Goal: Task Accomplishment & Management: Manage account settings

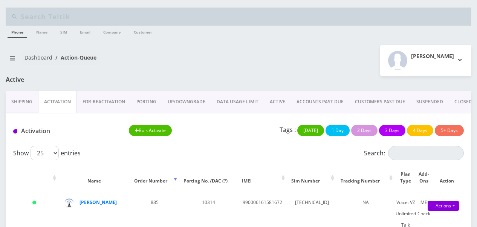
scroll to position [75, 0]
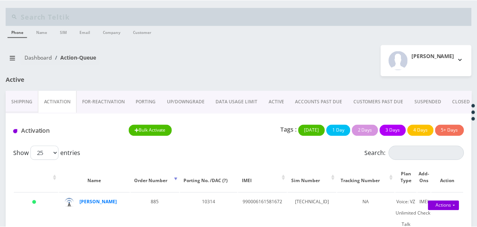
scroll to position [75, 0]
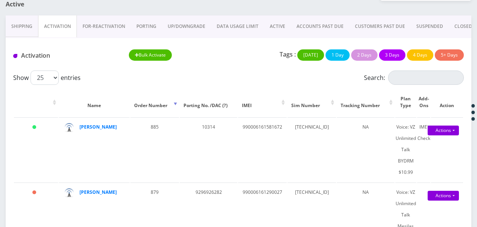
click at [265, 29] on link "ACTIVE" at bounding box center [277, 26] width 27 height 22
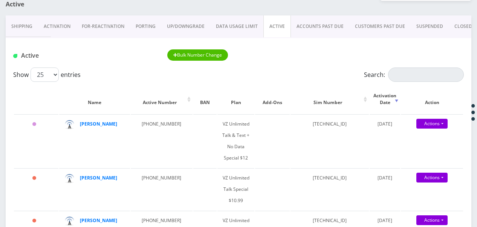
click at [60, 27] on link "Activation" at bounding box center [57, 26] width 38 height 22
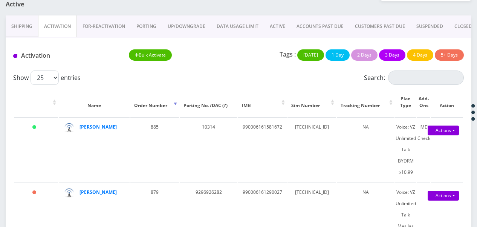
click at [276, 22] on link "ACTIVE" at bounding box center [277, 26] width 27 height 22
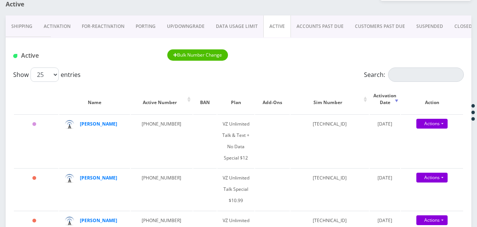
click at [65, 21] on link "Activation" at bounding box center [57, 26] width 38 height 22
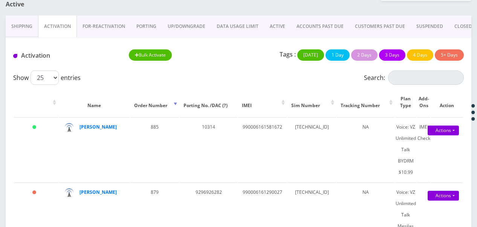
click at [283, 30] on link "ACTIVE" at bounding box center [277, 26] width 27 height 22
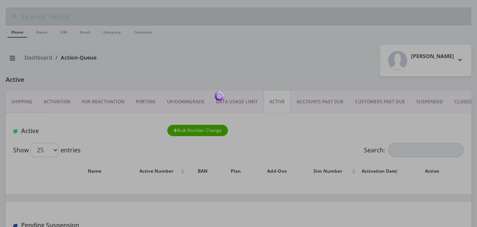
scroll to position [75, 0]
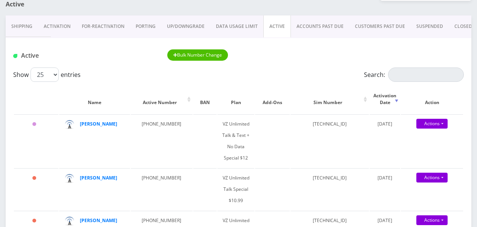
click at [69, 31] on link "Activation" at bounding box center [57, 26] width 38 height 22
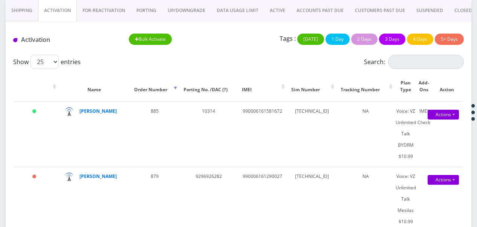
scroll to position [75, 0]
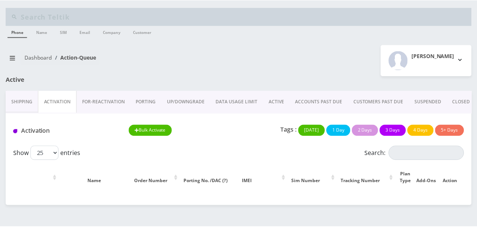
scroll to position [75, 0]
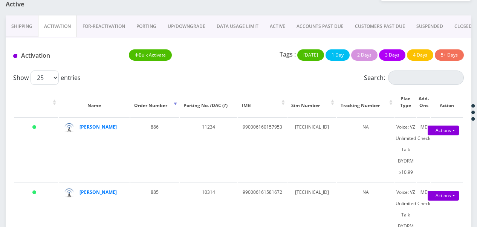
click at [280, 27] on link "ACTIVE" at bounding box center [277, 26] width 27 height 22
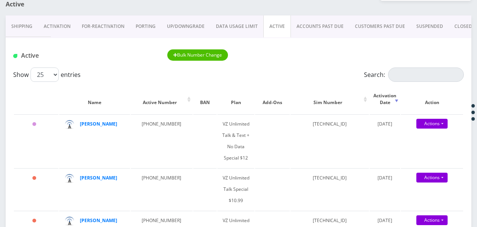
click at [46, 28] on link "Activation" at bounding box center [57, 26] width 38 height 22
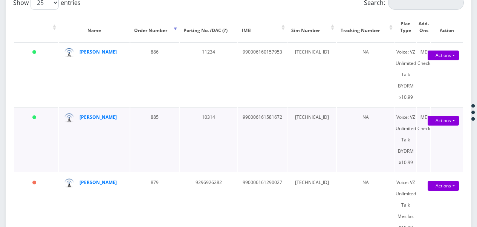
scroll to position [151, 0]
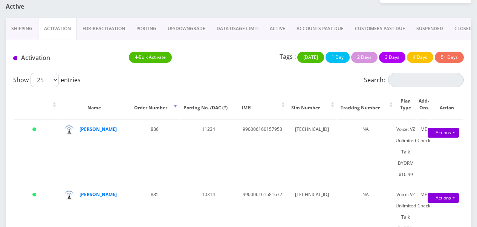
scroll to position [72, 0]
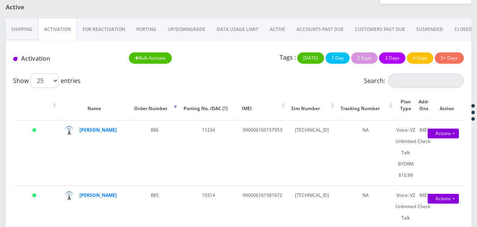
click at [283, 32] on link "ACTIVE" at bounding box center [277, 29] width 27 height 22
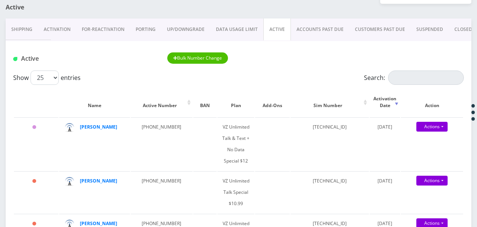
click at [50, 26] on link "Activation" at bounding box center [57, 29] width 38 height 22
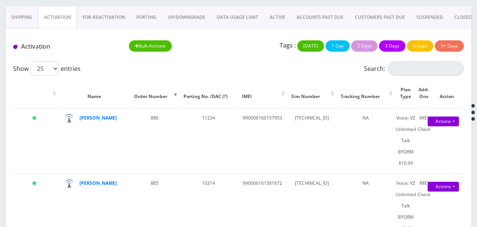
scroll to position [75, 0]
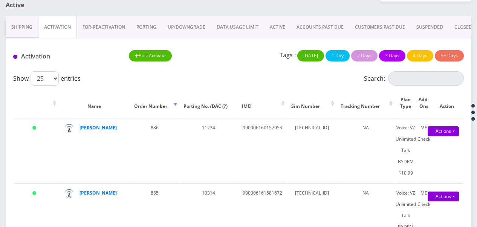
click at [279, 29] on link "ACTIVE" at bounding box center [277, 27] width 27 height 22
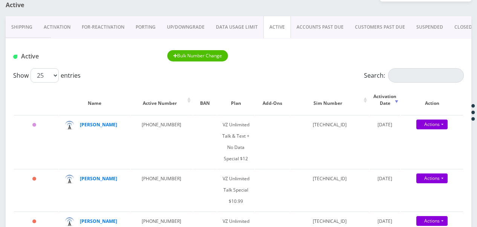
click at [56, 21] on link "Activation" at bounding box center [57, 27] width 38 height 22
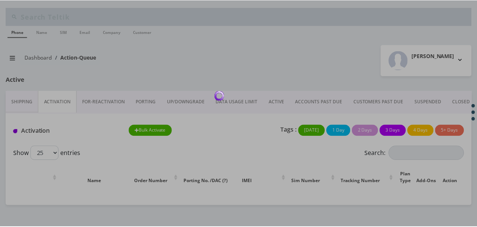
scroll to position [75, 0]
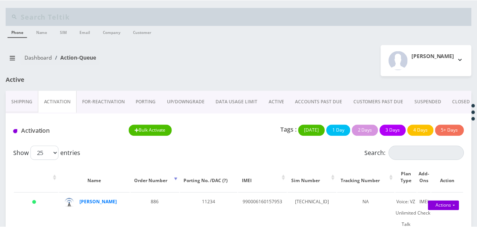
scroll to position [75, 0]
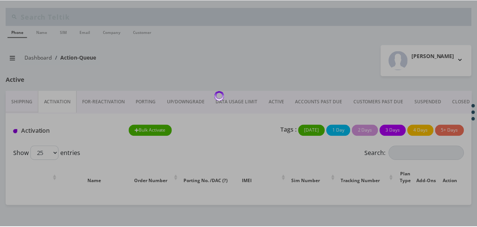
scroll to position [75, 0]
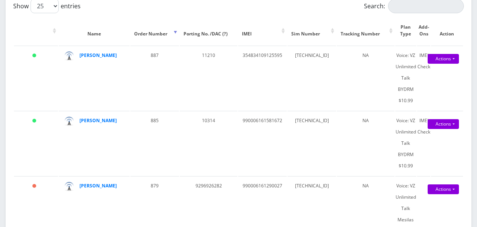
scroll to position [75, 0]
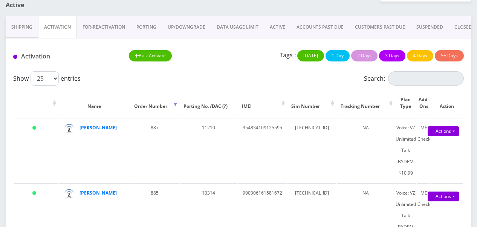
click at [274, 31] on link "ACTIVE" at bounding box center [277, 27] width 27 height 22
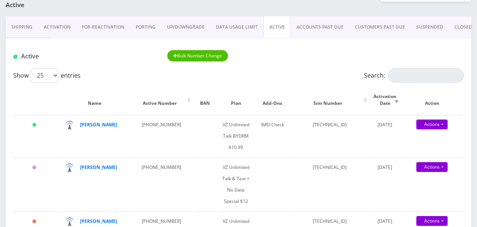
click at [58, 23] on link "Activation" at bounding box center [57, 27] width 38 height 22
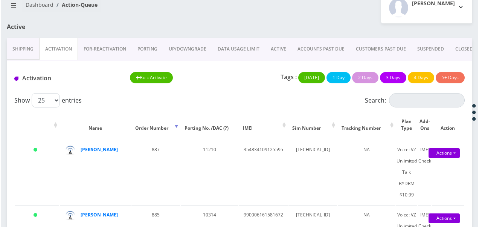
scroll to position [37, 0]
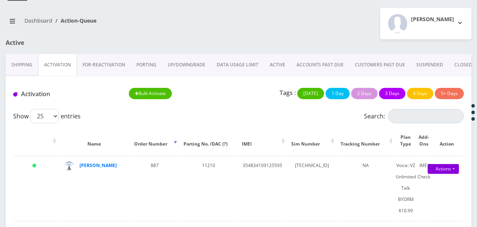
click at [282, 65] on link "ACTIVE" at bounding box center [277, 65] width 27 height 22
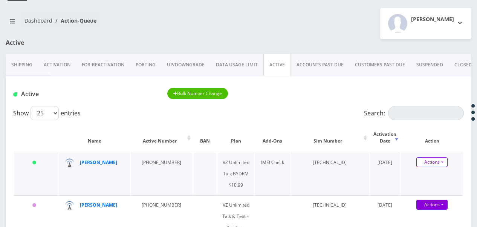
click at [445, 161] on link "Actions" at bounding box center [431, 162] width 31 height 10
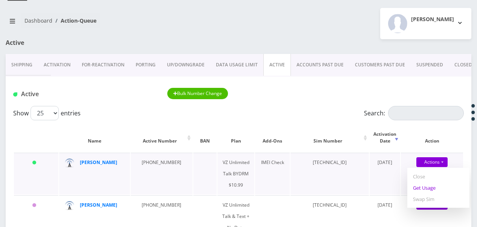
click at [435, 190] on link "Get Usage" at bounding box center [438, 187] width 62 height 11
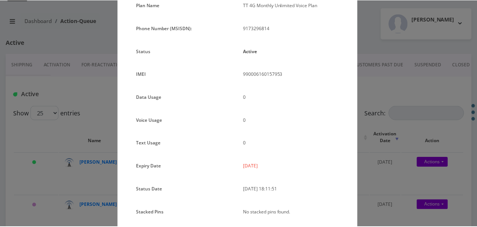
scroll to position [55, 0]
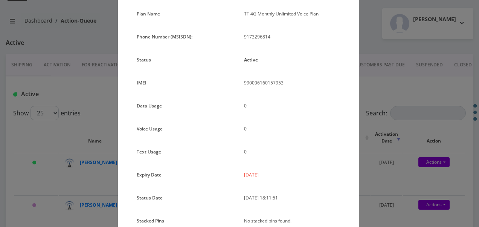
click at [378, 132] on div "× Subscription Info Plan Name TT 4G Monthly Unlimited Voice Plan Phone Number (…" at bounding box center [239, 113] width 479 height 227
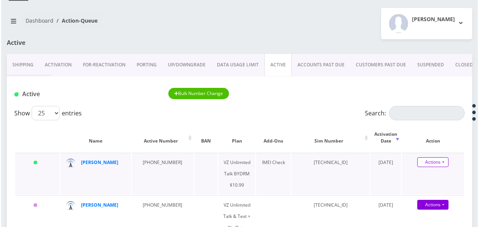
scroll to position [75, 0]
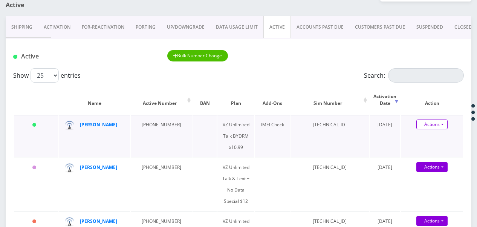
click at [442, 123] on link "Actions" at bounding box center [431, 124] width 31 height 10
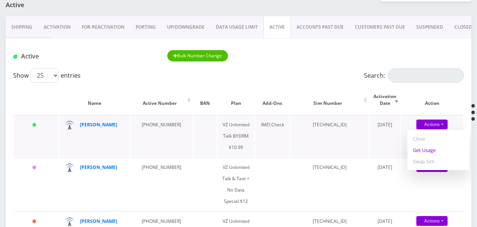
click at [435, 147] on link "Get Usage" at bounding box center [438, 149] width 62 height 11
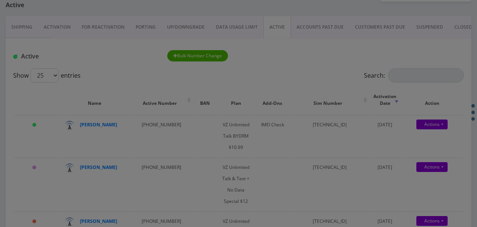
scroll to position [0, 0]
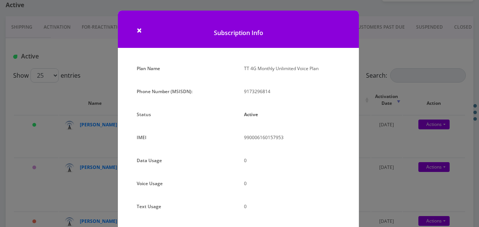
click at [396, 99] on div "× Subscription Info Plan Name TT 4G Monthly Unlimited Voice Plan Phone Number (…" at bounding box center [239, 113] width 479 height 227
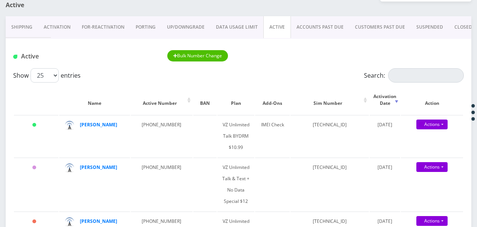
click at [62, 27] on link "Activation" at bounding box center [57, 27] width 38 height 22
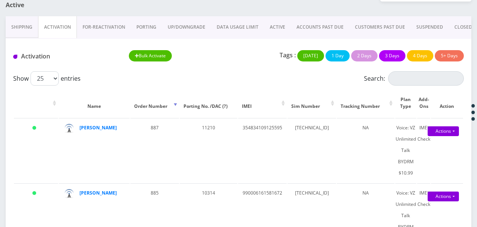
click at [273, 31] on link "ACTIVE" at bounding box center [277, 27] width 27 height 22
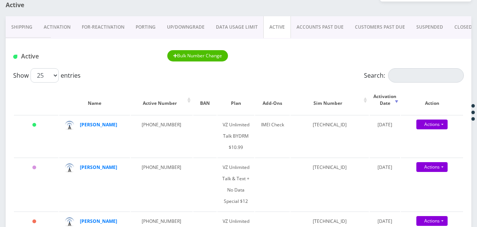
click at [61, 29] on link "Activation" at bounding box center [57, 27] width 38 height 22
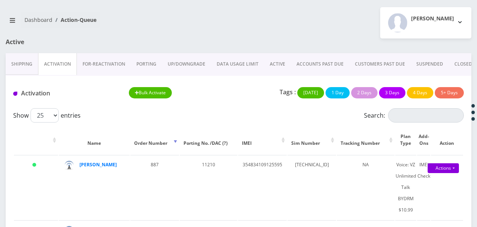
scroll to position [37, 0]
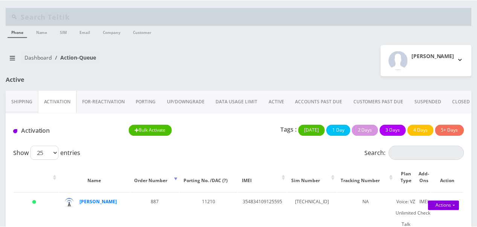
scroll to position [75, 0]
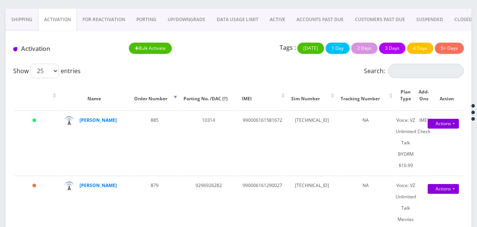
scroll to position [10, 0]
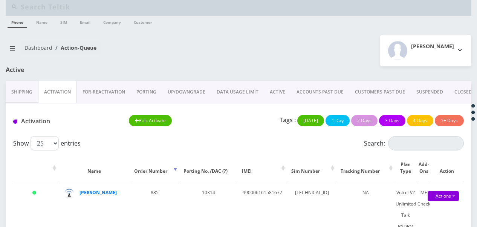
click at [282, 88] on link "ACTIVE" at bounding box center [277, 92] width 27 height 22
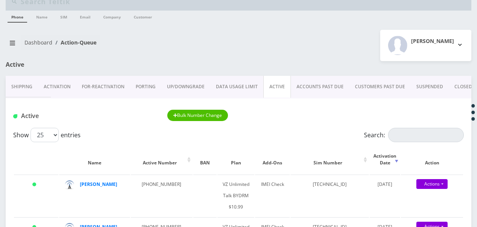
scroll to position [47, 0]
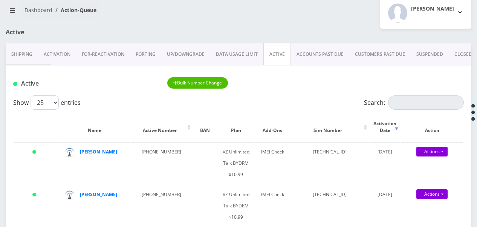
click at [59, 57] on link "Activation" at bounding box center [57, 54] width 38 height 22
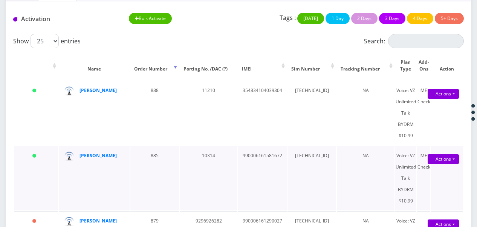
scroll to position [123, 0]
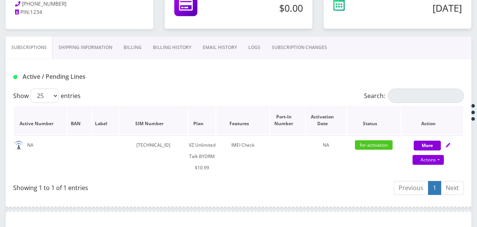
scroll to position [226, 0]
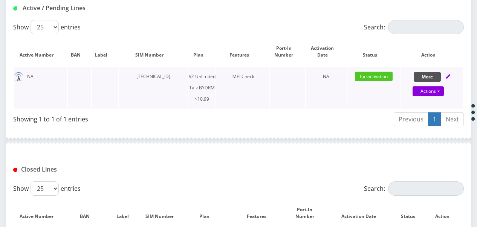
click at [416, 75] on button "More" at bounding box center [426, 77] width 27 height 10
select select "469"
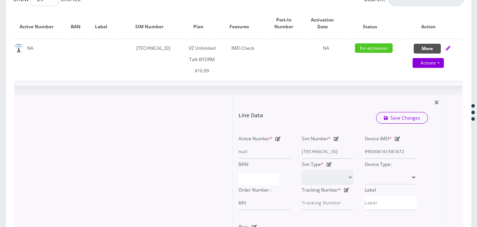
scroll to position [263, 0]
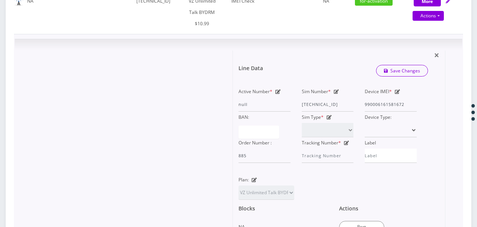
click at [337, 90] on icon at bounding box center [335, 91] width 5 height 5
drag, startPoint x: 337, startPoint y: 105, endPoint x: 362, endPoint y: 105, distance: 26.0
click at [362, 105] on div "Active Number * null Sim Number * 89148000010413033218 Device IMEI * 9900061615…" at bounding box center [327, 124] width 189 height 77
type input "89148000010413109539"
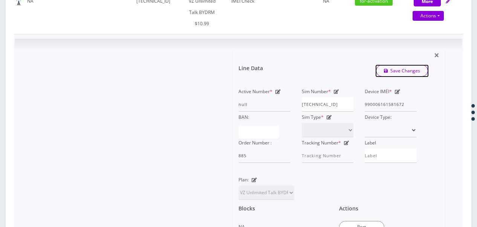
click at [407, 65] on link "Save Changes" at bounding box center [402, 71] width 52 height 12
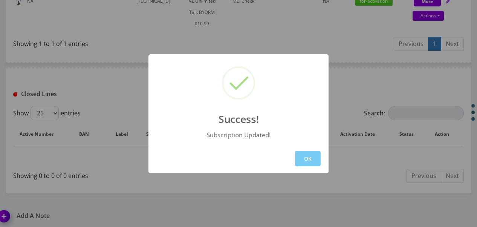
click at [319, 160] on button "OK" at bounding box center [308, 158] width 26 height 15
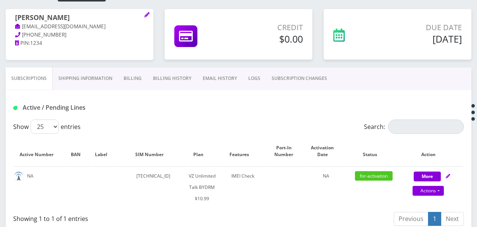
scroll to position [38, 0]
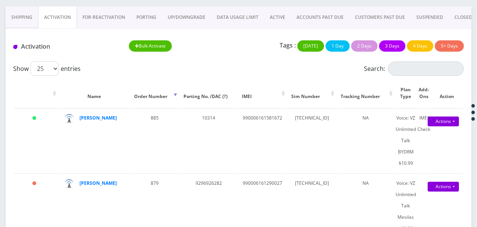
scroll to position [47, 0]
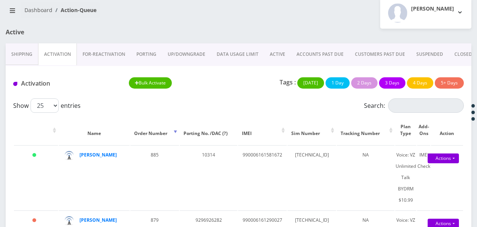
click at [271, 55] on link "ACTIVE" at bounding box center [277, 54] width 27 height 22
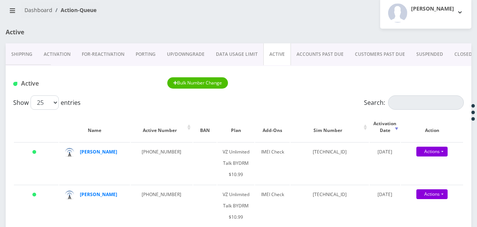
click at [56, 59] on link "Activation" at bounding box center [57, 54] width 38 height 22
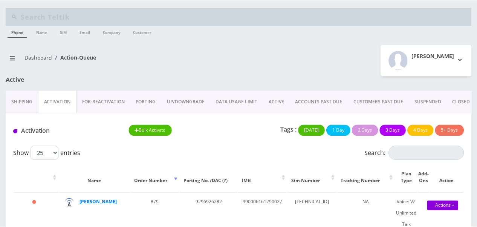
scroll to position [47, 0]
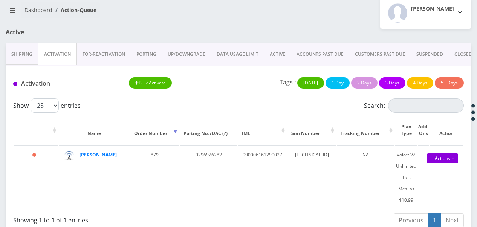
click at [268, 53] on link "ACTIVE" at bounding box center [277, 54] width 27 height 22
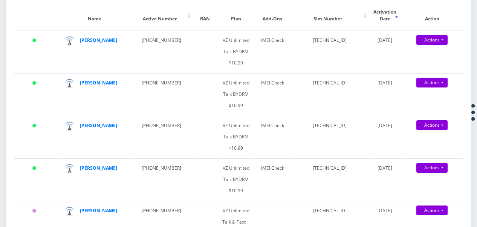
scroll to position [160, 0]
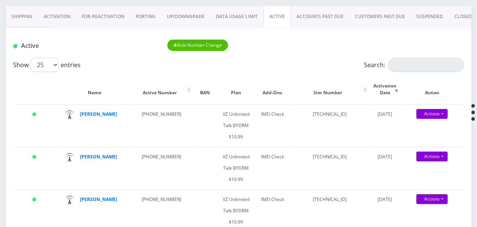
click at [72, 17] on link "Activation" at bounding box center [57, 17] width 38 height 22
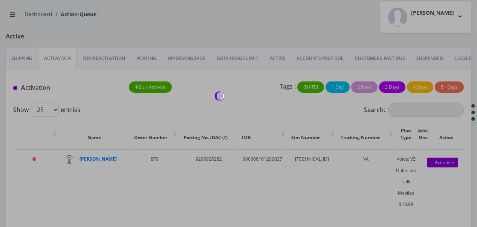
scroll to position [58, 0]
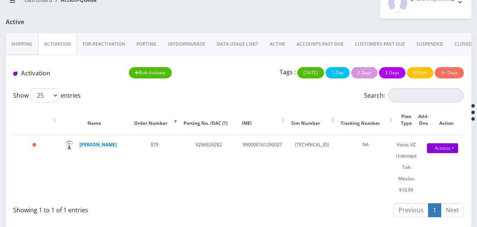
click at [266, 44] on link "ACTIVE" at bounding box center [277, 44] width 27 height 22
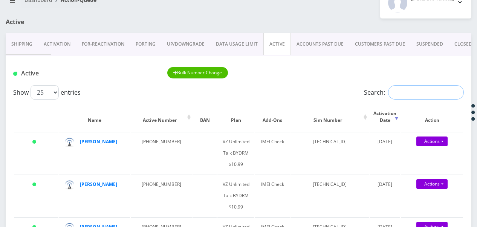
click at [414, 92] on input "Search:" at bounding box center [426, 92] width 76 height 14
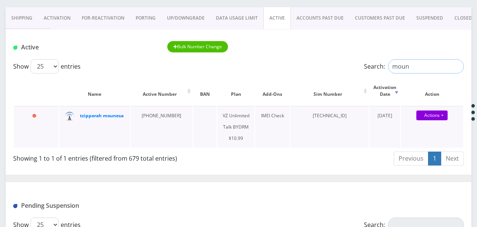
scroll to position [95, 0]
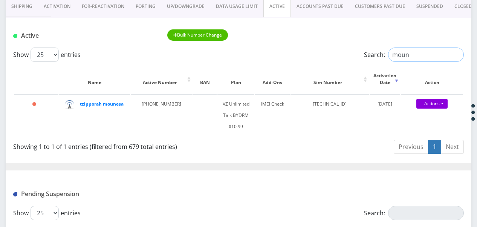
drag, startPoint x: 417, startPoint y: 52, endPoint x: 343, endPoint y: 26, distance: 78.5
click at [345, 40] on div "Active Bulk Number Change Show 25 50 100 250 500 1000 entries Search: moun Name…" at bounding box center [238, 216] width 465 height 396
drag, startPoint x: 403, startPoint y: 56, endPoint x: 368, endPoint y: 41, distance: 38.4
click at [372, 41] on div "Active Bulk Number Change Show 25 50 100 250 500 1000 entries Search: schro Nam…" at bounding box center [238, 216] width 465 height 396
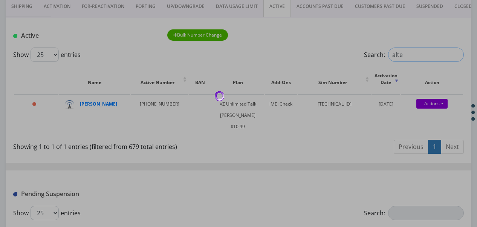
type input "alter"
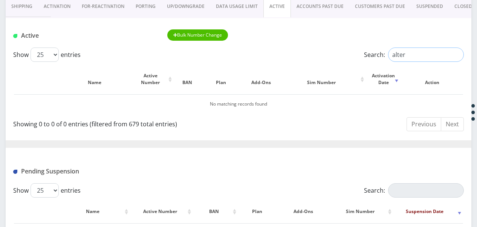
click at [456, 55] on input "alter" at bounding box center [426, 54] width 76 height 14
click at [63, 10] on link "Activation" at bounding box center [57, 6] width 38 height 22
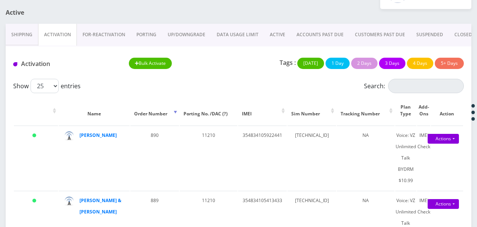
scroll to position [58, 0]
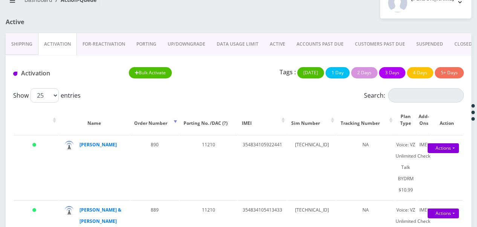
click at [117, 44] on link "FOR-REActivation" at bounding box center [104, 44] width 54 height 22
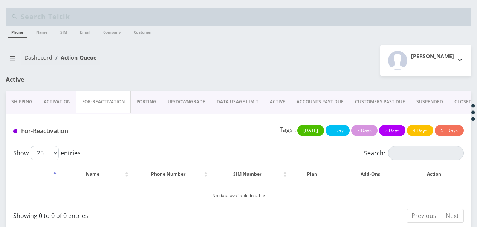
click at [44, 111] on link "Activation" at bounding box center [57, 102] width 38 height 22
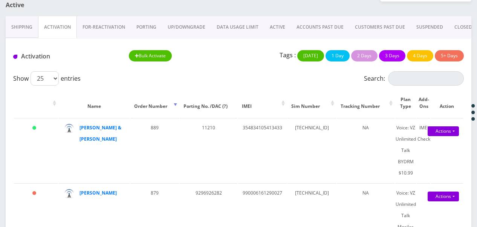
scroll to position [75, 0]
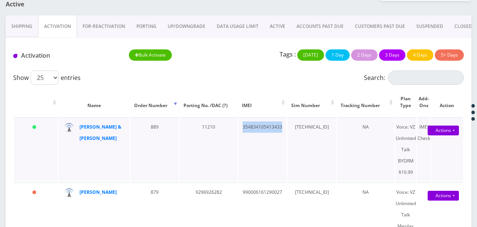
drag, startPoint x: 236, startPoint y: 129, endPoint x: 274, endPoint y: 127, distance: 37.7
click at [274, 127] on td "354834105413433" at bounding box center [262, 149] width 49 height 64
copy td "354834105413433"
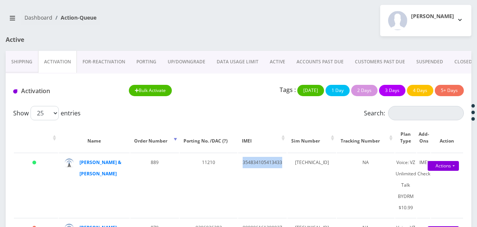
scroll to position [38, 0]
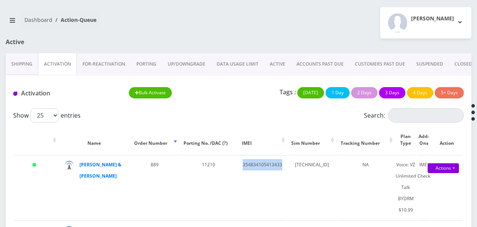
click at [278, 64] on link "ACTIVE" at bounding box center [277, 64] width 27 height 22
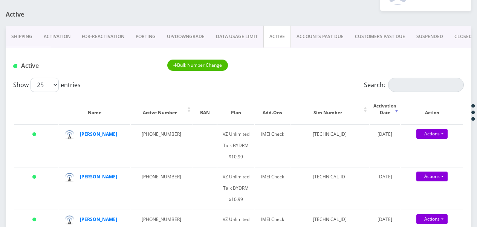
scroll to position [75, 0]
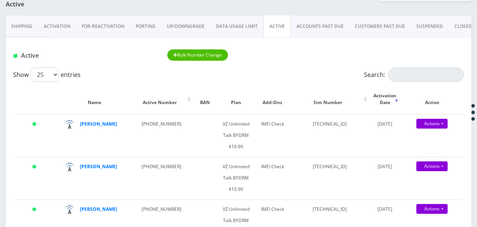
click at [64, 24] on link "Activation" at bounding box center [57, 26] width 38 height 22
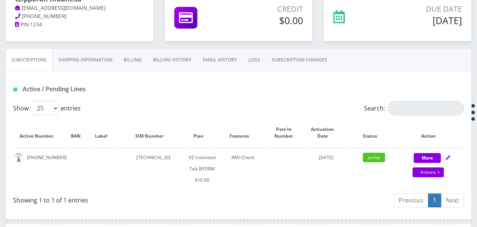
scroll to position [113, 0]
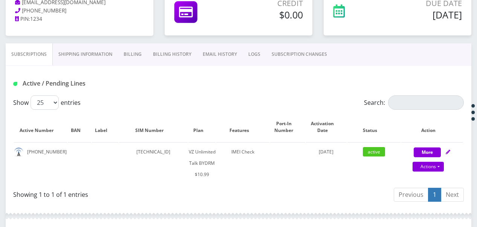
click at [140, 53] on link "Billing" at bounding box center [132, 54] width 29 height 22
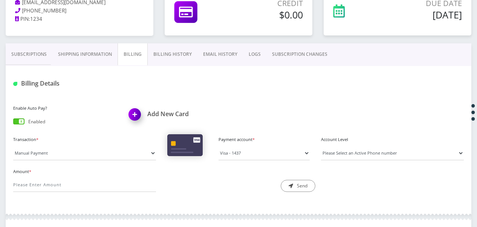
click at [31, 52] on link "Subscriptions" at bounding box center [29, 54] width 47 height 22
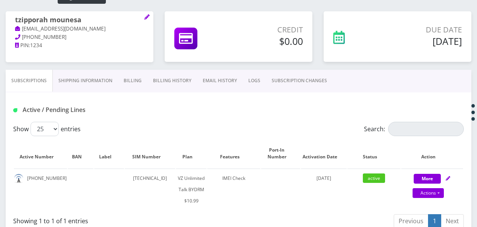
scroll to position [75, 0]
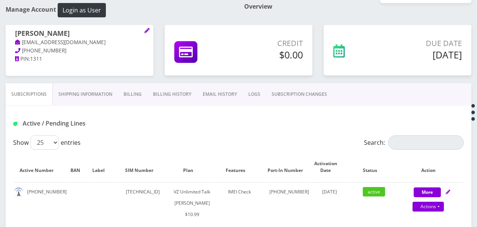
scroll to position [75, 0]
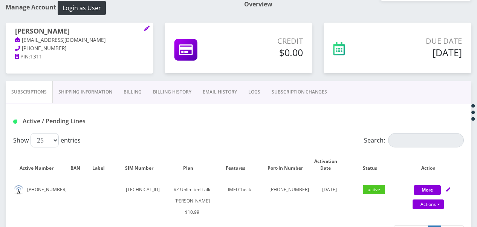
click at [133, 89] on link "Billing" at bounding box center [132, 92] width 29 height 22
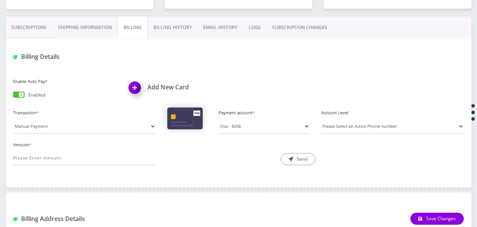
scroll to position [113, 0]
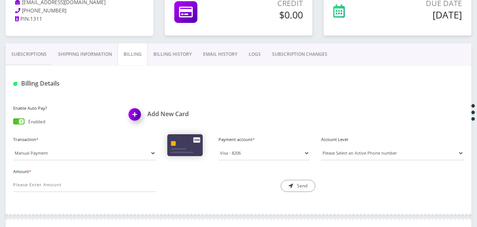
click at [34, 59] on link "Subscriptions" at bounding box center [29, 54] width 47 height 22
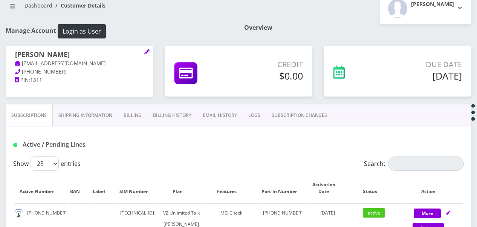
scroll to position [38, 0]
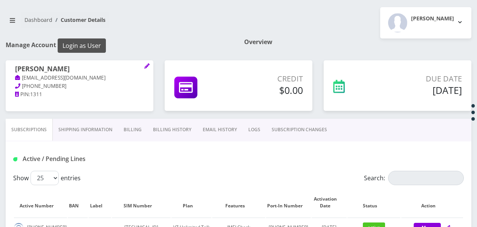
click at [94, 48] on button "Login as User" at bounding box center [82, 45] width 48 height 14
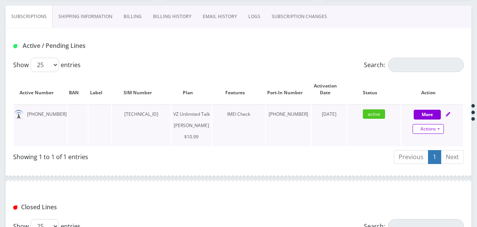
click at [437, 125] on link "Actions" at bounding box center [427, 129] width 31 height 10
select select "366"
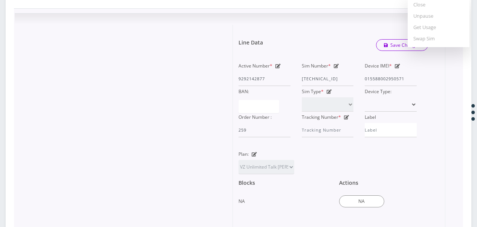
scroll to position [301, 0]
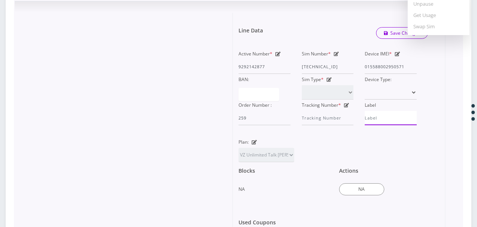
click at [397, 123] on input "Label" at bounding box center [390, 118] width 52 height 14
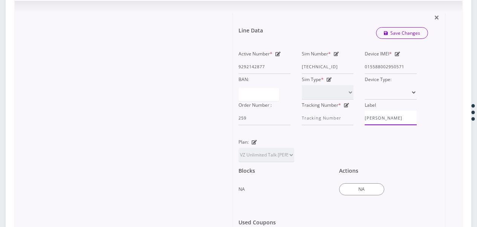
type input "[PERSON_NAME]"
click at [400, 114] on div "Label [PERSON_NAME]" at bounding box center [390, 112] width 63 height 26
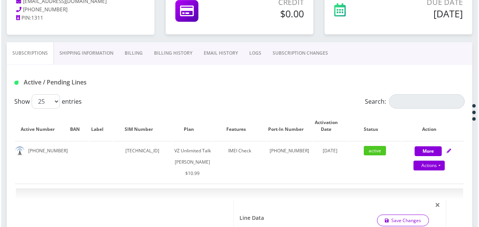
scroll to position [75, 0]
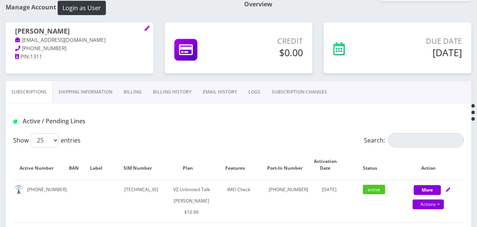
click at [143, 30] on h1 "[PERSON_NAME]" at bounding box center [79, 31] width 129 height 9
click at [145, 29] on icon at bounding box center [146, 28] width 5 height 5
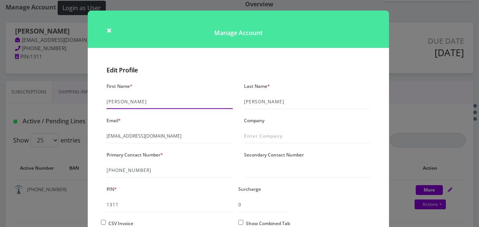
click at [148, 96] on input "[PERSON_NAME]" at bounding box center [170, 101] width 126 height 14
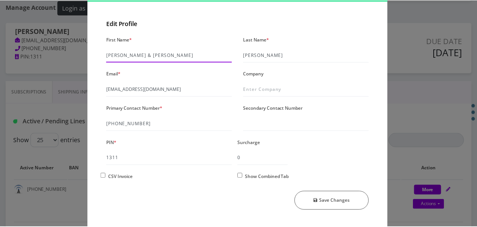
scroll to position [65, 0]
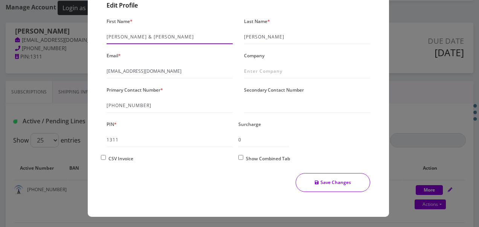
type input "[PERSON_NAME] & [PERSON_NAME]"
click at [329, 179] on button "Save Changes" at bounding box center [332, 182] width 75 height 19
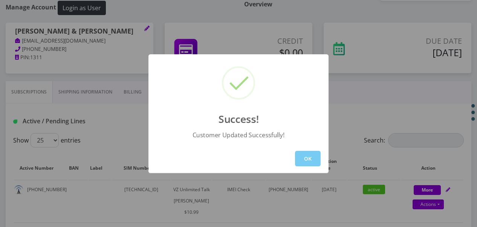
click at [304, 160] on button "OK" at bounding box center [308, 158] width 26 height 15
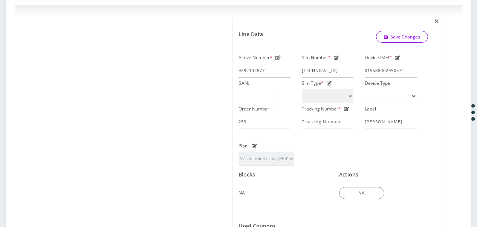
scroll to position [301, 0]
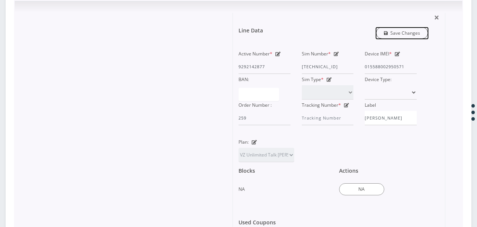
click at [415, 39] on link "Save Changes" at bounding box center [402, 33] width 52 height 12
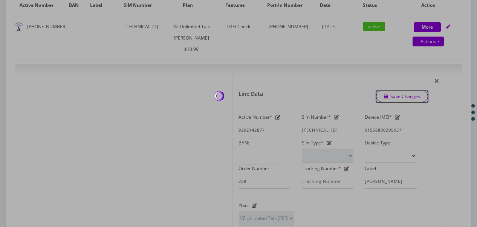
scroll to position [188, 0]
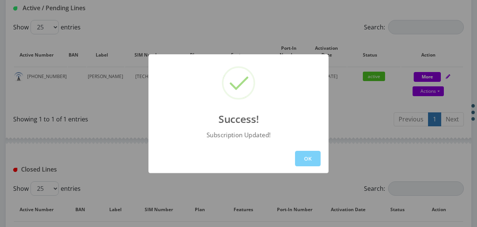
click at [311, 150] on div "OK" at bounding box center [238, 158] width 180 height 29
click at [316, 159] on button "OK" at bounding box center [308, 158] width 26 height 15
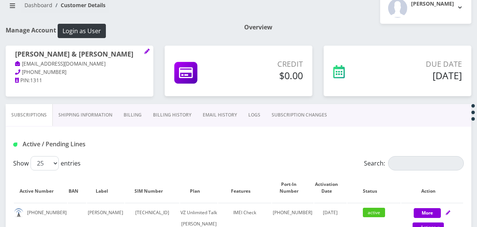
scroll to position [0, 0]
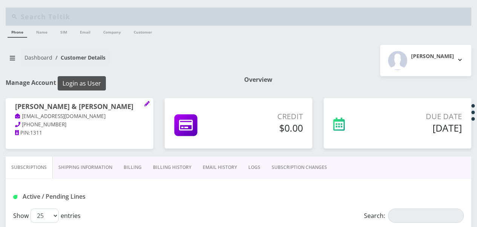
click at [83, 81] on button "Login as User" at bounding box center [82, 83] width 48 height 14
click at [81, 83] on button "Login as User" at bounding box center [82, 83] width 48 height 14
click at [101, 82] on button "Login as User" at bounding box center [82, 83] width 48 height 14
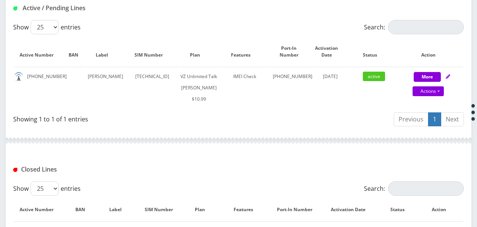
scroll to position [75, 0]
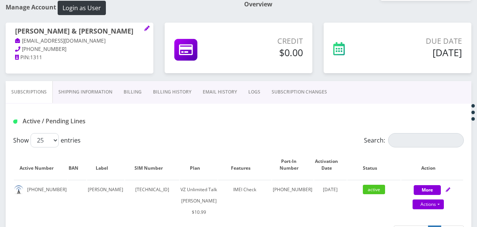
click at [67, 101] on link "Shipping Information" at bounding box center [85, 92] width 65 height 22
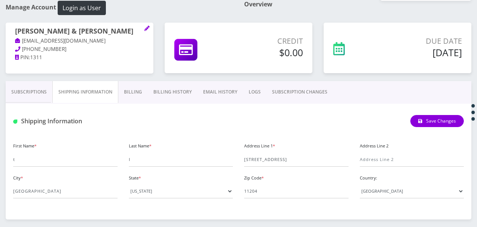
click at [123, 97] on link "Billing" at bounding box center [132, 92] width 29 height 22
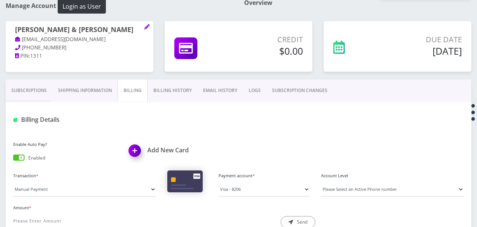
scroll to position [38, 0]
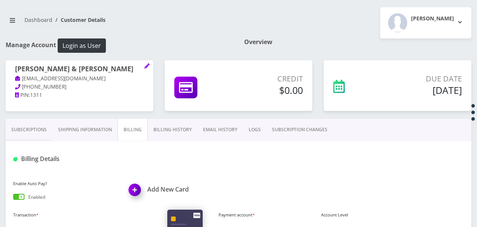
click at [44, 130] on link "Subscriptions" at bounding box center [29, 130] width 47 height 22
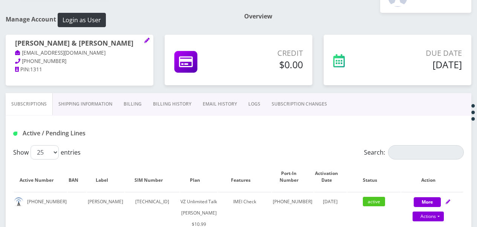
scroll to position [75, 0]
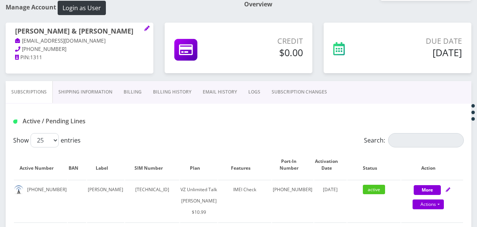
click at [139, 91] on link "Billing" at bounding box center [132, 92] width 29 height 22
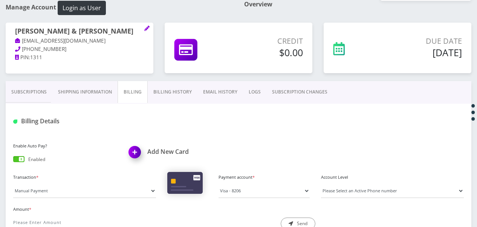
scroll to position [151, 0]
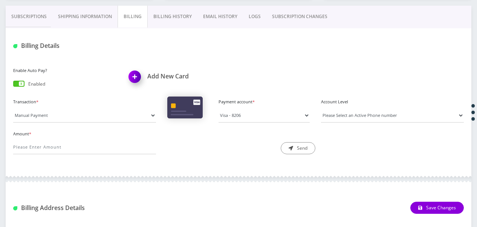
click at [161, 17] on link "Billing History" at bounding box center [173, 17] width 50 height 22
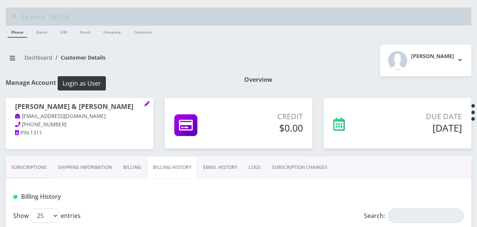
click at [44, 157] on link "Subscriptions" at bounding box center [29, 167] width 47 height 22
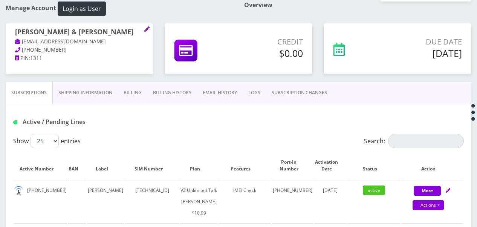
scroll to position [75, 0]
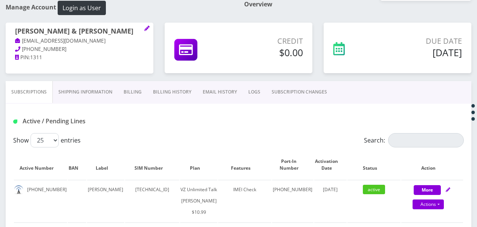
click at [127, 95] on link "Billing" at bounding box center [132, 92] width 29 height 22
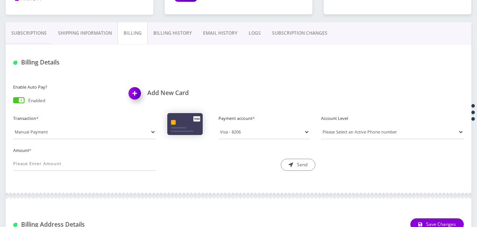
scroll to position [151, 0]
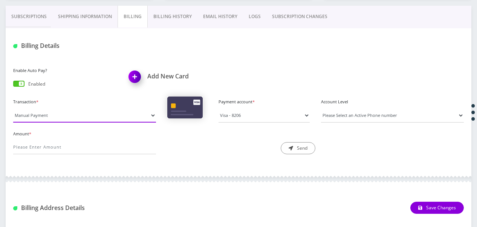
click at [52, 110] on select "Manual Payment Custom Charge Manual Credit Custom Invoice" at bounding box center [84, 115] width 143 height 14
select select "Manual Credit"
click at [13, 108] on select "Manual Payment Custom Charge Manual Credit Custom Invoice" at bounding box center [84, 115] width 143 height 14
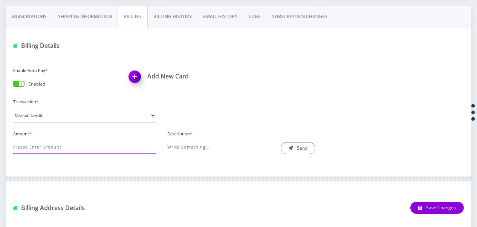
click at [57, 145] on input "Amount *" at bounding box center [84, 147] width 143 height 14
type input "3.74"
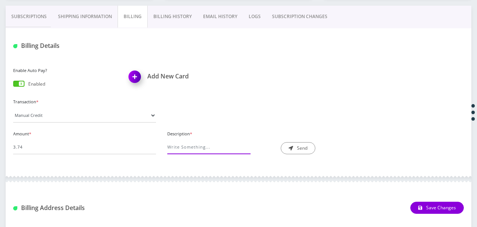
click at [215, 142] on input "Description *" at bounding box center [206, 147] width 78 height 14
type input "mistake I made"
click at [302, 148] on button "Send" at bounding box center [297, 148] width 35 height 12
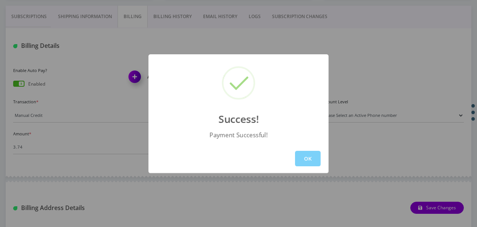
click at [310, 166] on div "OK" at bounding box center [238, 158] width 180 height 29
click at [297, 154] on button "OK" at bounding box center [308, 158] width 26 height 15
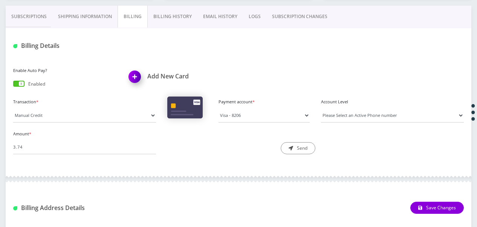
click at [42, 11] on link "Subscriptions" at bounding box center [29, 17] width 47 height 22
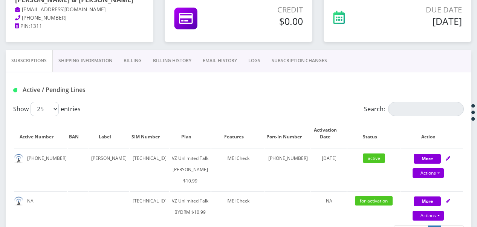
scroll to position [75, 0]
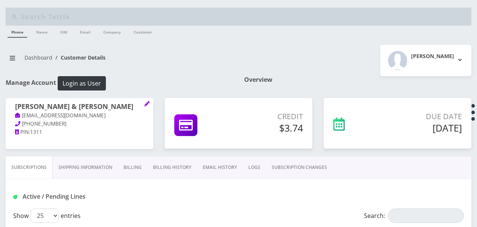
scroll to position [75, 0]
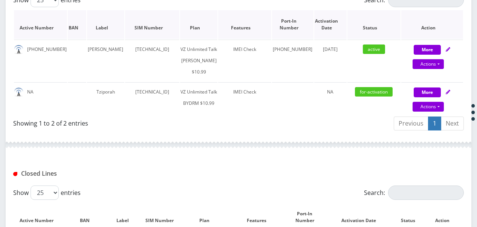
scroll to position [226, 0]
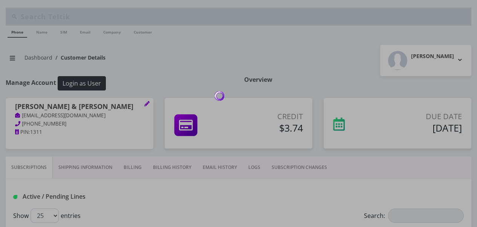
scroll to position [226, 0]
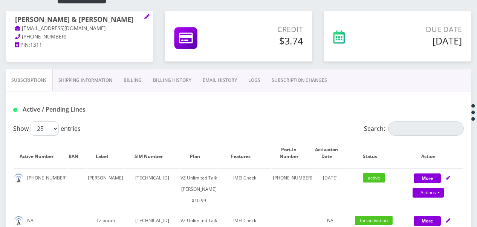
scroll to position [75, 0]
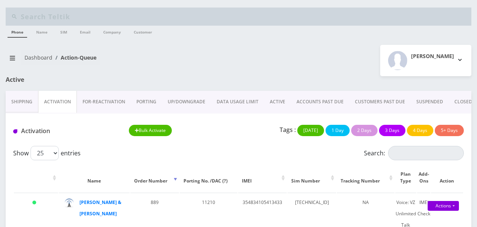
scroll to position [75, 0]
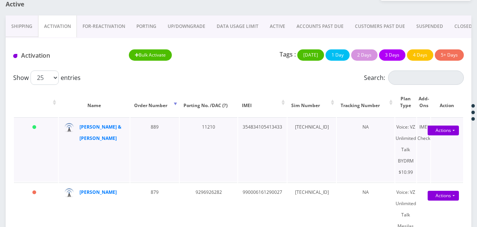
drag, startPoint x: 86, startPoint y: 126, endPoint x: 239, endPoint y: 139, distance: 154.1
click at [239, 139] on td "354834105413433" at bounding box center [262, 149] width 49 height 64
click at [452, 132] on link "Actions" at bounding box center [442, 130] width 31 height 10
click at [190, 122] on td "11210" at bounding box center [209, 149] width 58 height 64
click at [277, 28] on link "ACTIVE" at bounding box center [277, 26] width 27 height 22
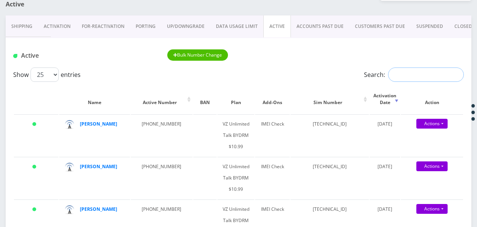
click at [417, 78] on input "Search:" at bounding box center [426, 74] width 76 height 14
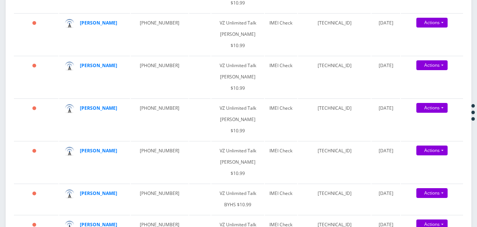
scroll to position [376, 0]
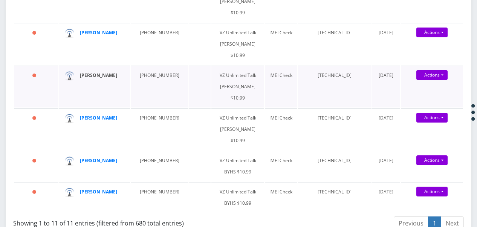
type input "929678"
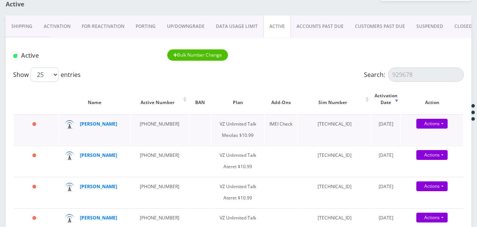
scroll to position [0, 0]
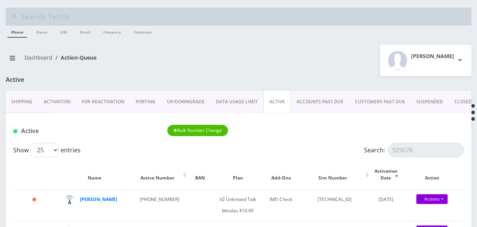
click at [70, 103] on link "Activation" at bounding box center [57, 102] width 38 height 22
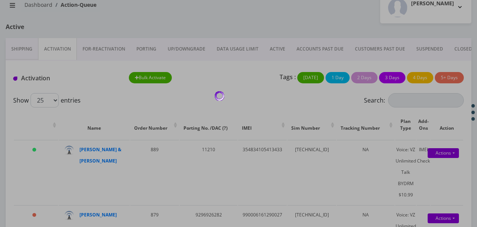
scroll to position [75, 0]
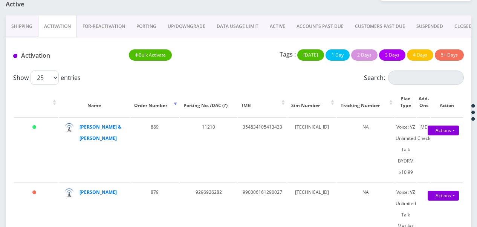
click at [274, 31] on link "ACTIVE" at bounding box center [277, 26] width 27 height 22
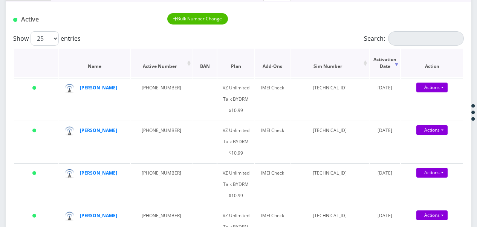
scroll to position [75, 0]
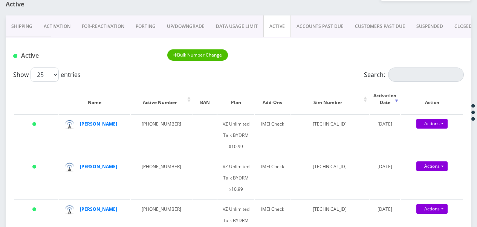
click at [70, 26] on link "Activation" at bounding box center [57, 26] width 38 height 22
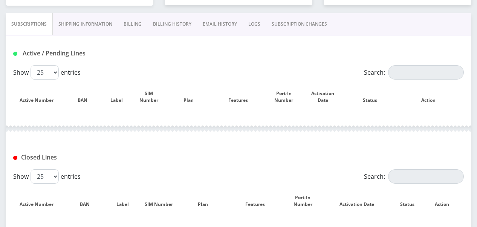
scroll to position [151, 0]
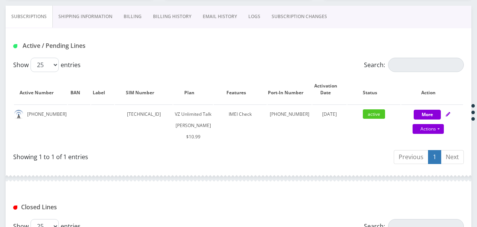
click at [282, 18] on link "SUBSCRIPTION CHANGES" at bounding box center [299, 17] width 67 height 22
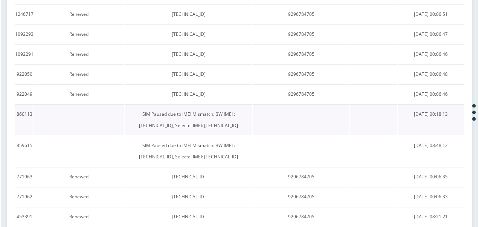
scroll to position [151, 0]
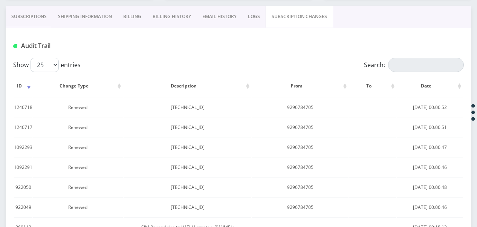
click at [39, 20] on link "Subscriptions" at bounding box center [29, 17] width 47 height 22
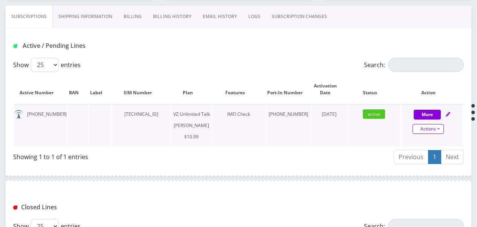
click at [441, 131] on link "Actions" at bounding box center [427, 129] width 31 height 10
select select "366"
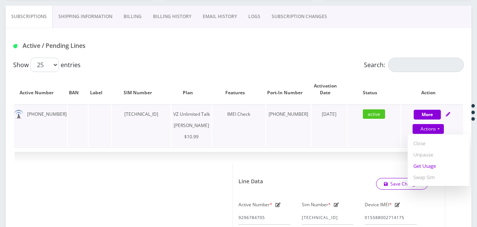
click at [436, 166] on link "Get Usage" at bounding box center [438, 165] width 62 height 11
select select "366"
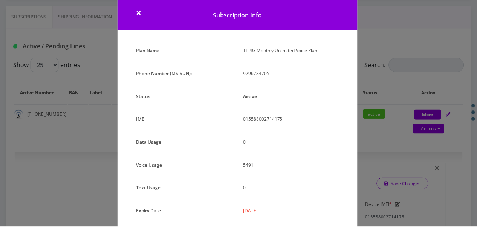
scroll to position [17, 0]
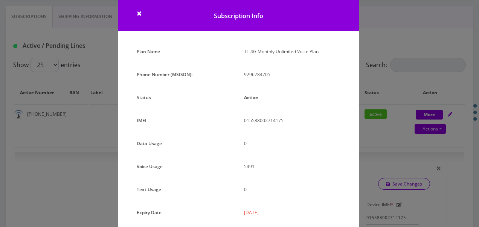
click at [142, 16] on h1 "Subscription Info" at bounding box center [238, 12] width 241 height 37
click at [140, 12] on span "×" at bounding box center [139, 13] width 5 height 12
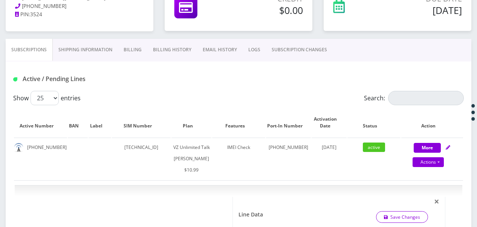
scroll to position [75, 0]
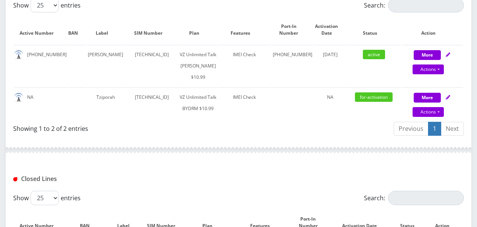
scroll to position [226, 0]
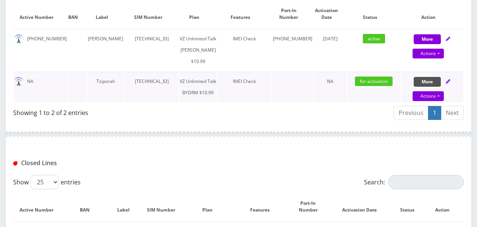
click at [422, 87] on button "More" at bounding box center [426, 82] width 27 height 10
select select "469"
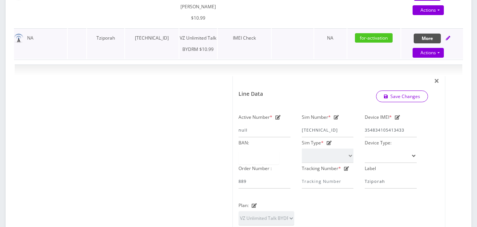
scroll to position [301, 0]
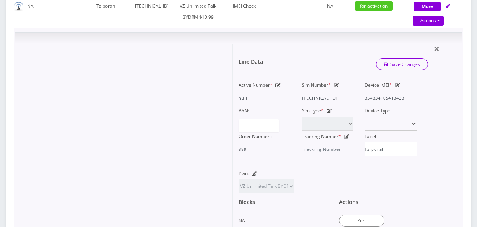
click at [335, 87] on icon at bounding box center [335, 85] width 5 height 5
click at [301, 105] on div "Sim Number * [TECHNICAL_ID]" at bounding box center [327, 92] width 63 height 26
click at [303, 105] on input "[TECHNICAL_ID]" at bounding box center [328, 98] width 52 height 14
type input "91480000104183093303"
click at [338, 105] on input "91480000104183093303" at bounding box center [328, 98] width 52 height 14
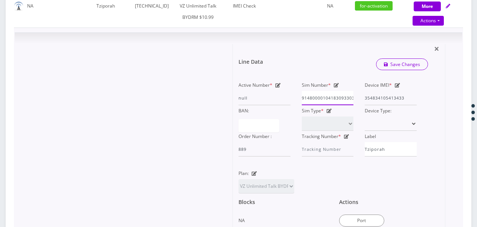
click at [342, 105] on input "91480000104183093303" at bounding box center [328, 98] width 52 height 14
drag, startPoint x: 351, startPoint y: 119, endPoint x: 361, endPoint y: 116, distance: 10.5
click at [361, 116] on div "Active Number * null Sim Number * 91480000104183093303 Device IMEI * [TECHNICAL…" at bounding box center [327, 117] width 189 height 77
click at [351, 105] on input "91480000104183093303" at bounding box center [328, 98] width 52 height 14
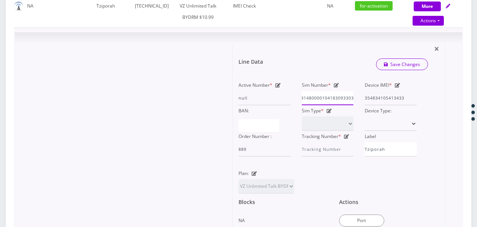
click at [352, 105] on input "91480000104183093303" at bounding box center [328, 98] width 52 height 14
drag, startPoint x: 352, startPoint y: 118, endPoint x: 309, endPoint y: 123, distance: 43.9
click at [309, 105] on input "91480000104183093303" at bounding box center [328, 98] width 52 height 14
type input "[TECHNICAL_ID]"
click at [391, 70] on link "Save Changes" at bounding box center [402, 64] width 52 height 12
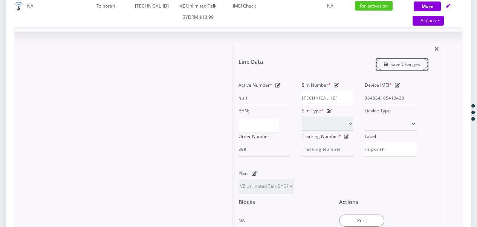
scroll to position [0, 0]
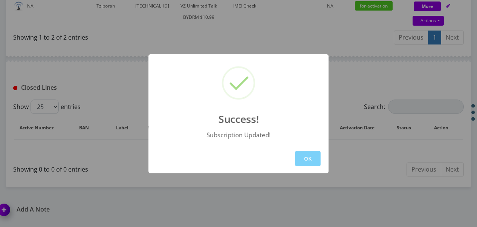
click at [294, 155] on div "OK" at bounding box center [238, 158] width 180 height 29
click at [298, 157] on button "OK" at bounding box center [308, 158] width 26 height 15
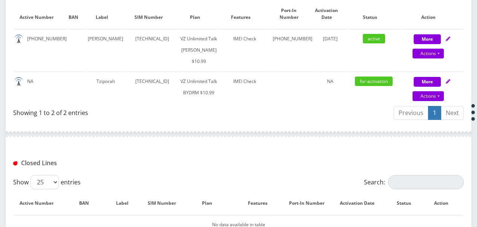
scroll to position [226, 0]
click at [433, 87] on button "More" at bounding box center [426, 82] width 27 height 10
select select "469"
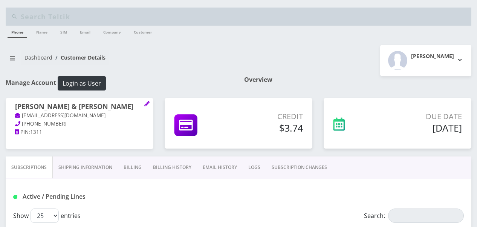
scroll to position [226, 0]
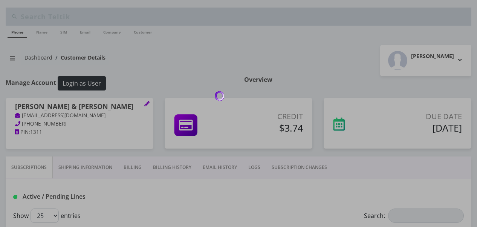
scroll to position [226, 0]
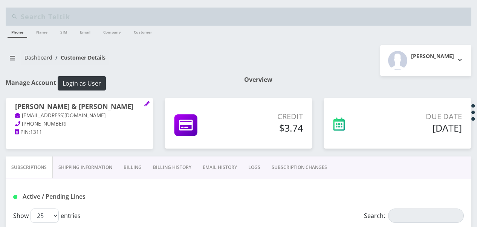
scroll to position [226, 0]
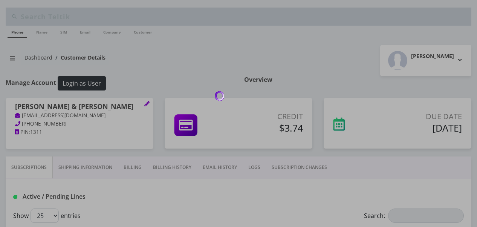
scroll to position [226, 0]
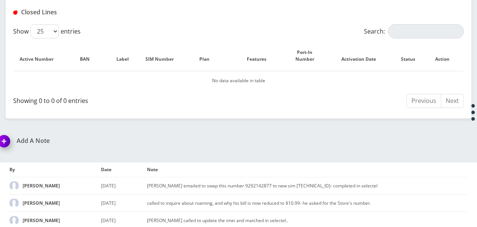
scroll to position [431, 0]
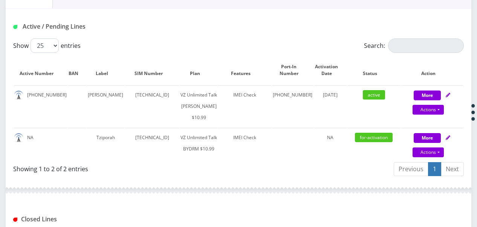
scroll to position [134, 0]
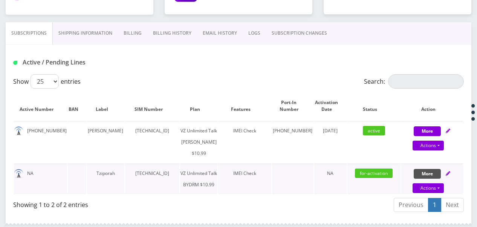
click at [422, 178] on button "More" at bounding box center [426, 174] width 27 height 10
select select "469"
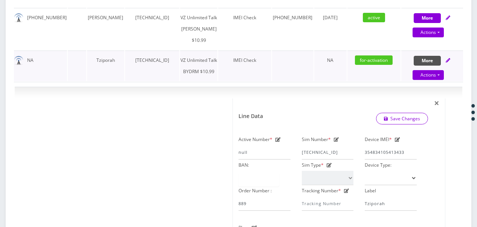
scroll to position [209, 0]
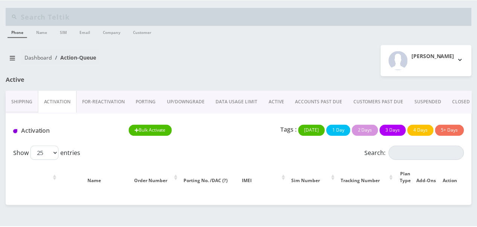
scroll to position [75, 0]
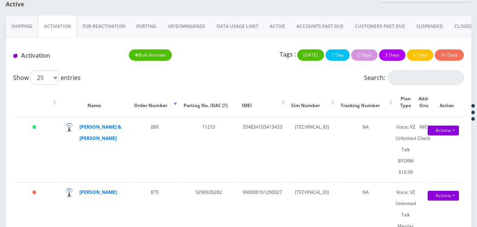
click at [274, 30] on link "ACTIVE" at bounding box center [277, 26] width 27 height 22
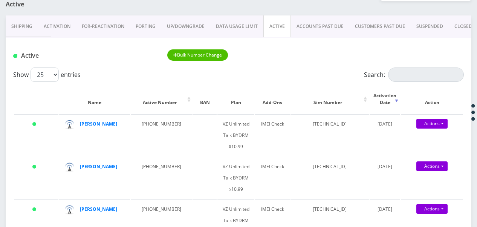
click at [47, 29] on link "Activation" at bounding box center [57, 26] width 38 height 22
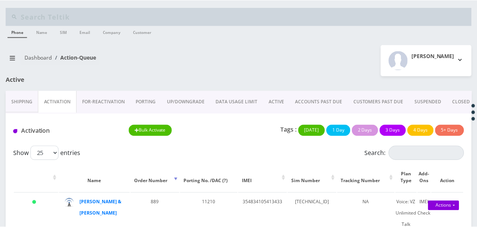
scroll to position [75, 0]
